Goal: Share content: Share content

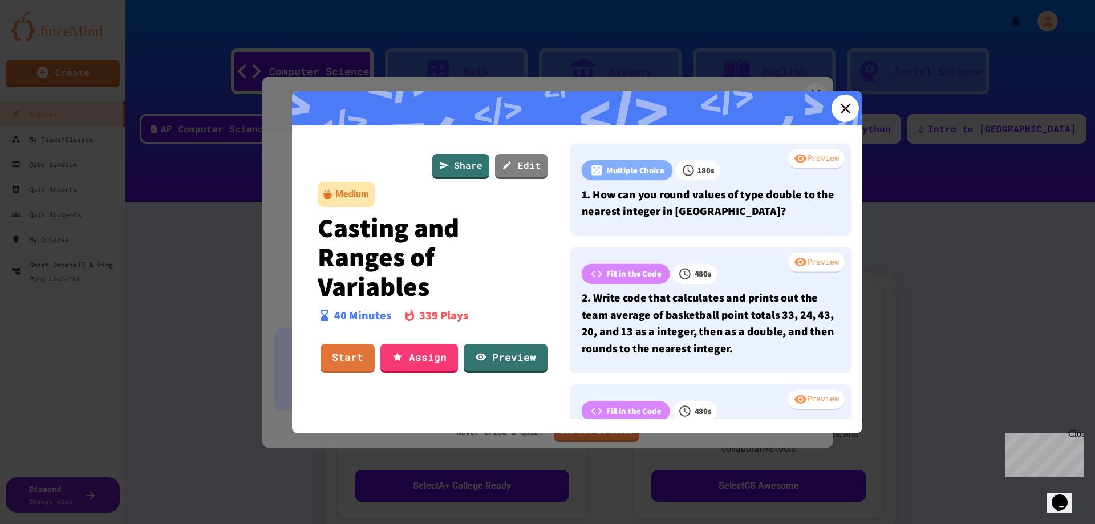
click at [836, 106] on icon at bounding box center [844, 108] width 17 height 17
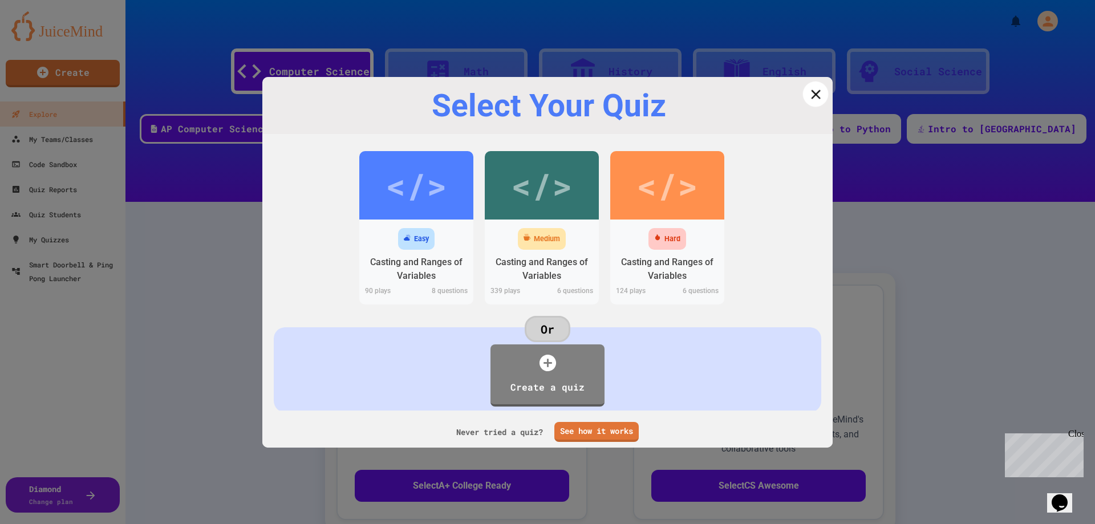
click at [803, 101] on link at bounding box center [816, 94] width 26 height 26
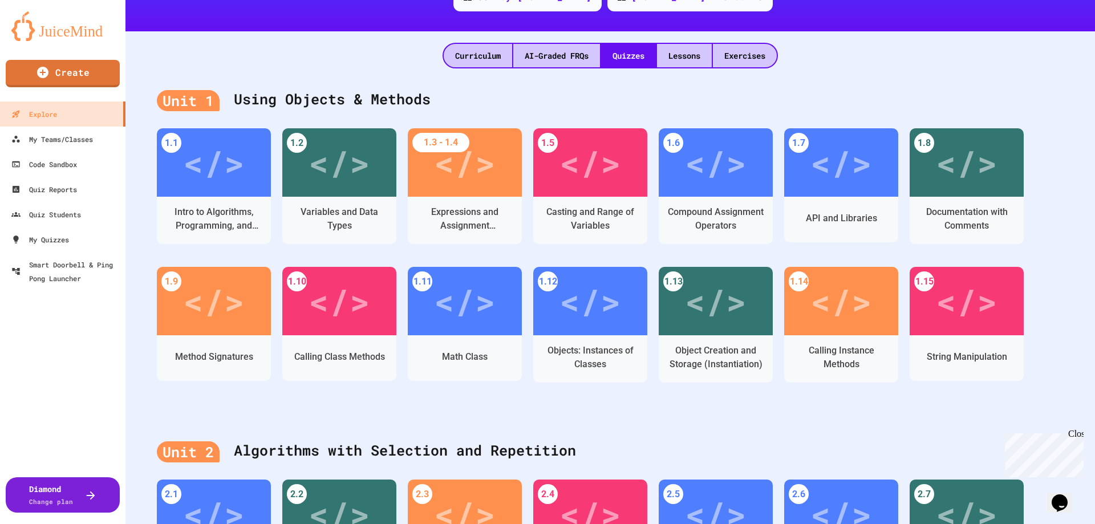
scroll to position [171, 0]
click at [1053, 397] on div "1.1 </> Intro to Algorithms, Programming, and Compilers 1.2 </> Variables and D…" at bounding box center [610, 266] width 907 height 277
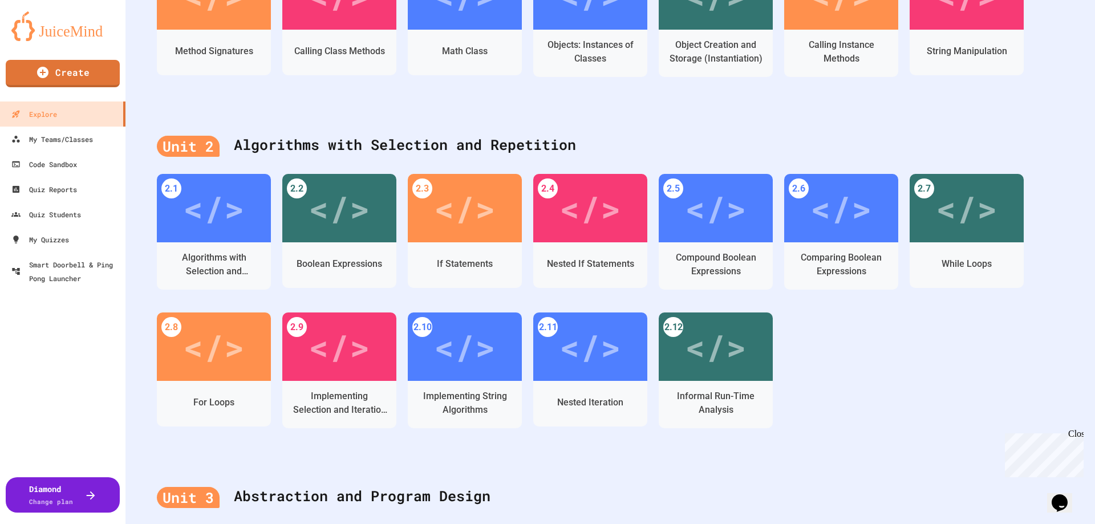
scroll to position [125, 0]
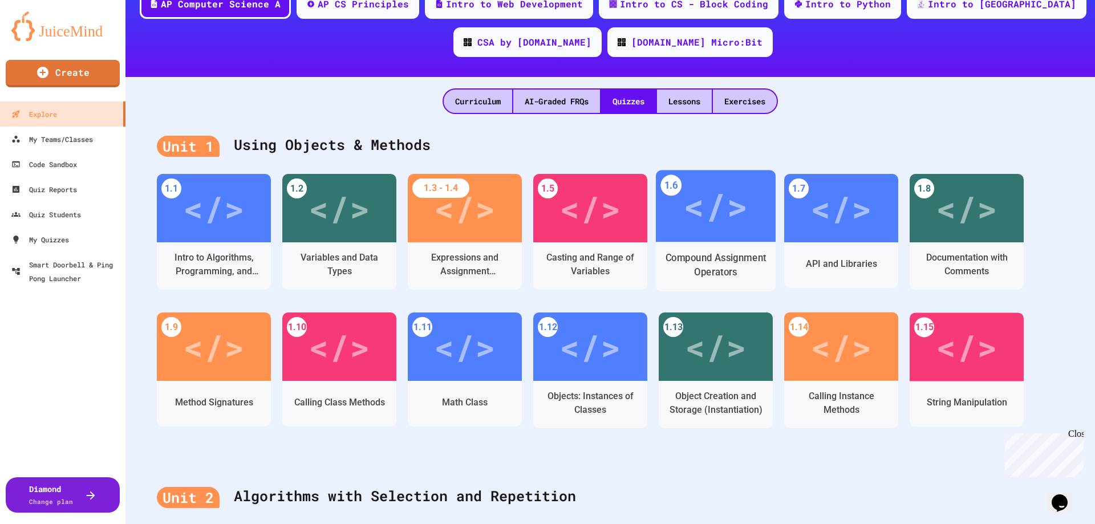
click at [734, 201] on div "</>" at bounding box center [715, 206] width 64 height 54
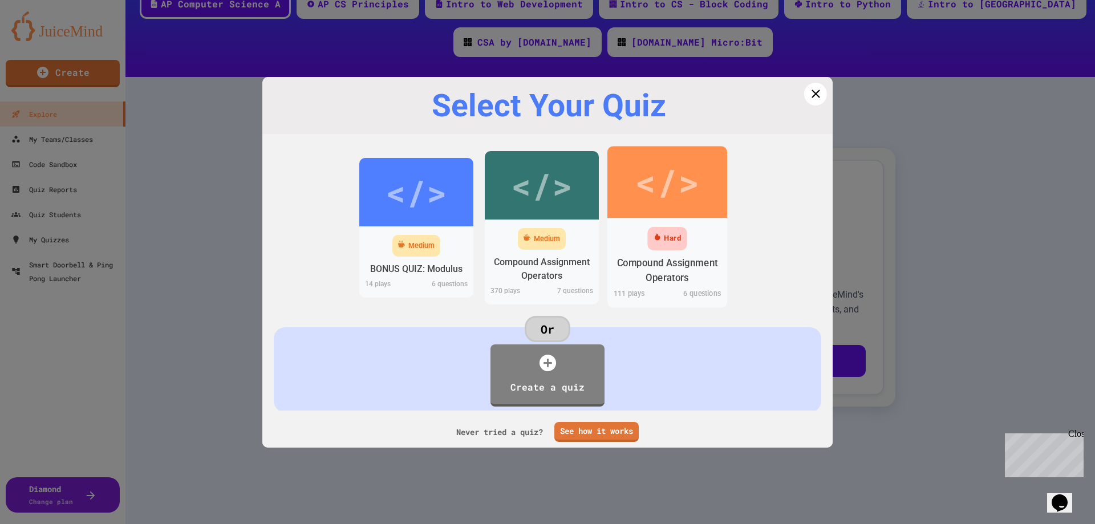
click at [656, 213] on div "</>" at bounding box center [667, 182] width 120 height 72
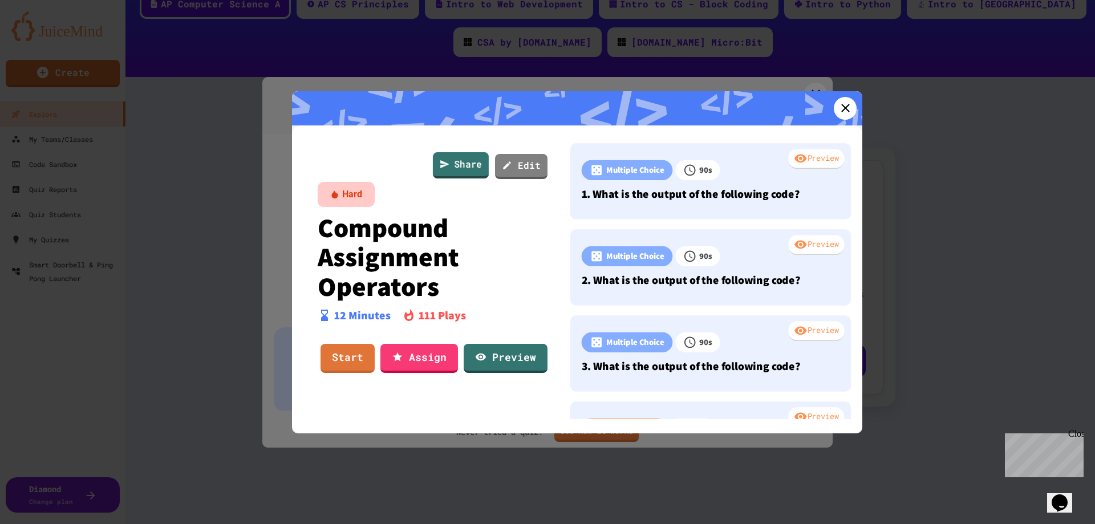
click at [460, 168] on link "Share" at bounding box center [461, 165] width 56 height 26
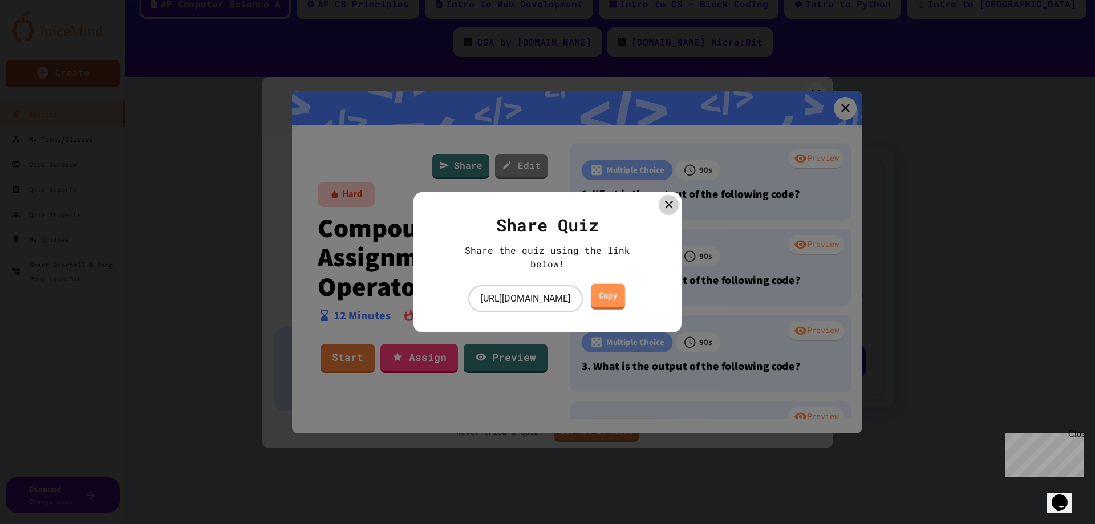
click at [624, 296] on link "Copy" at bounding box center [607, 297] width 34 height 26
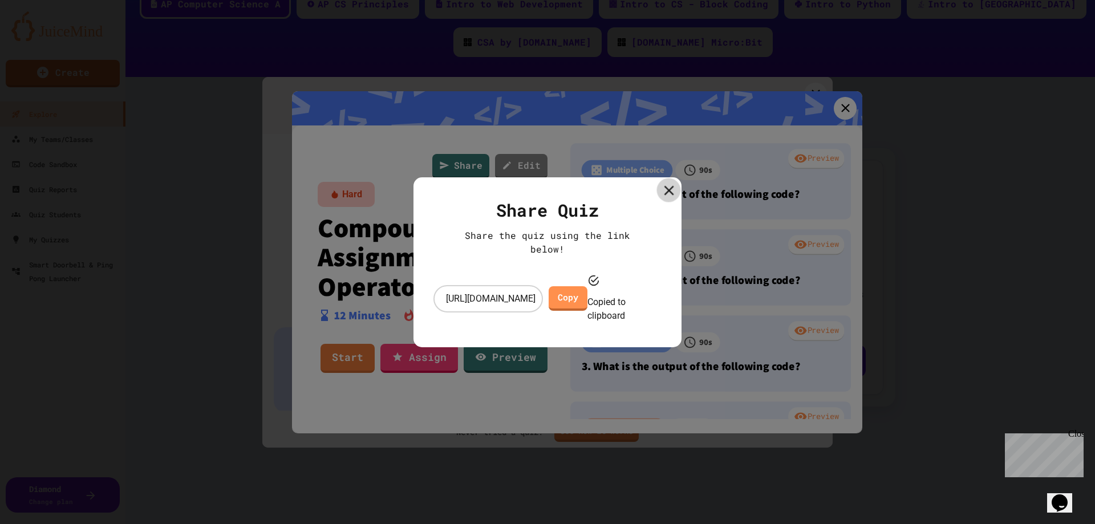
click at [663, 198] on icon at bounding box center [668, 190] width 17 height 17
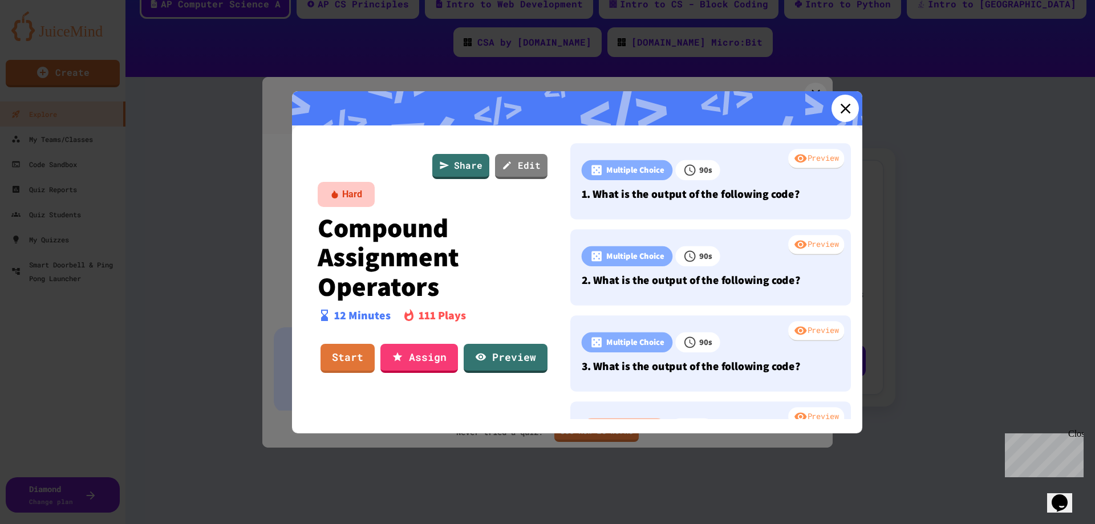
click at [831, 111] on link at bounding box center [844, 108] width 27 height 27
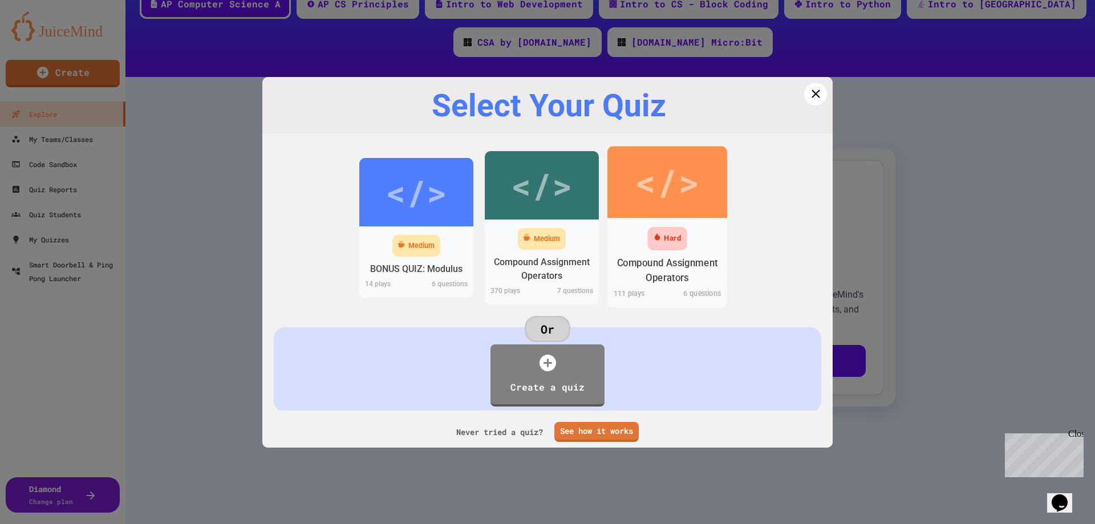
click at [696, 254] on div "Compound Assignment Operators" at bounding box center [667, 270] width 120 height 35
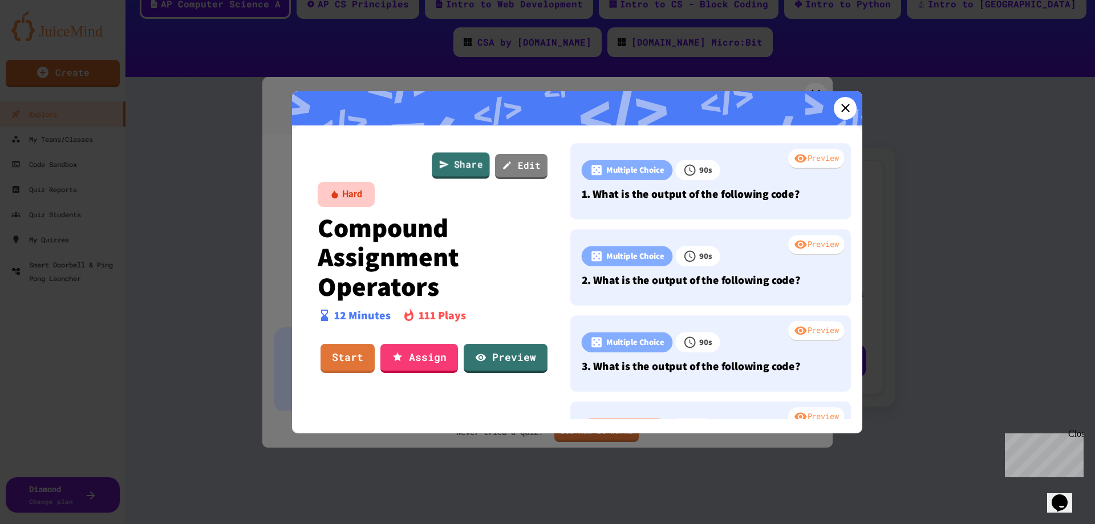
click at [457, 169] on link "Share" at bounding box center [461, 165] width 58 height 26
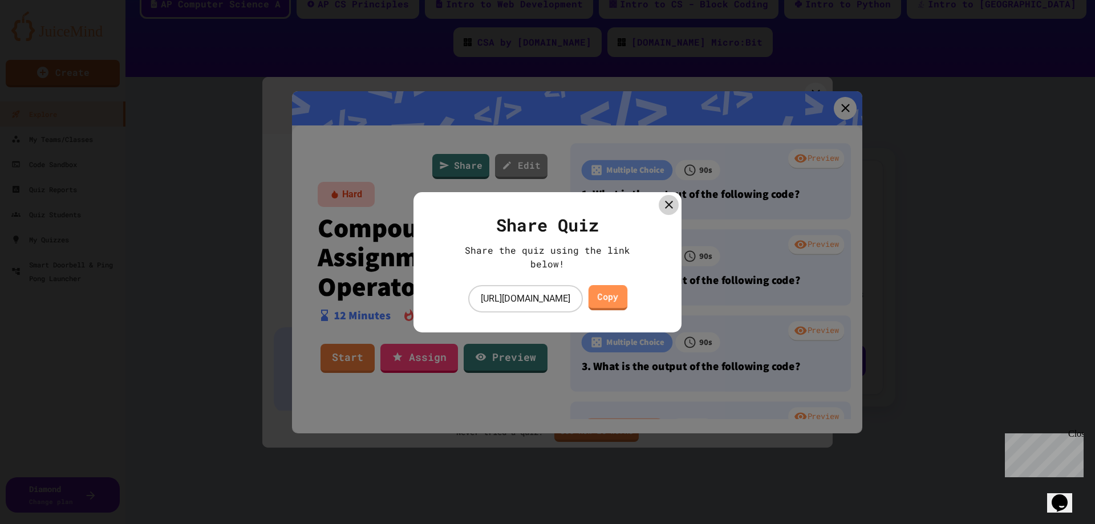
click at [627, 303] on link "Copy" at bounding box center [607, 297] width 39 height 25
